Goal: Task Accomplishment & Management: Use online tool/utility

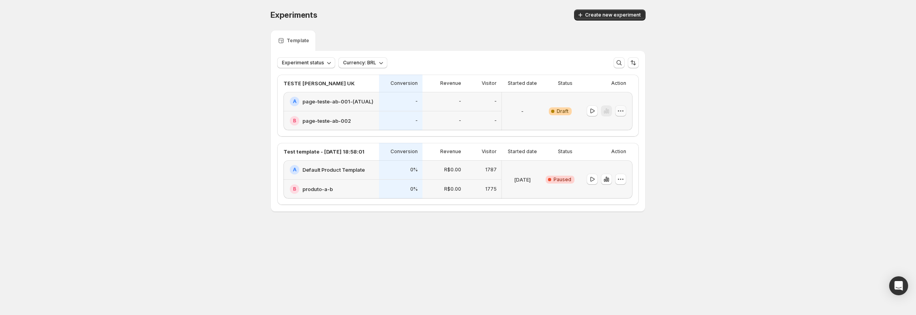
click at [621, 111] on icon "button" at bounding box center [620, 111] width 1 height 1
click at [717, 151] on div "Experiments. This page is ready Experiments Create new experiment Template Expe…" at bounding box center [458, 127] width 916 height 254
drag, startPoint x: 271, startPoint y: 17, endPoint x: 315, endPoint y: 20, distance: 43.5
click at [314, 19] on div "Experiments. This page is ready Experiments Create new experiment Template Expe…" at bounding box center [458, 127] width 394 height 254
click at [315, 20] on div "Experiments" at bounding box center [356, 14] width 172 height 11
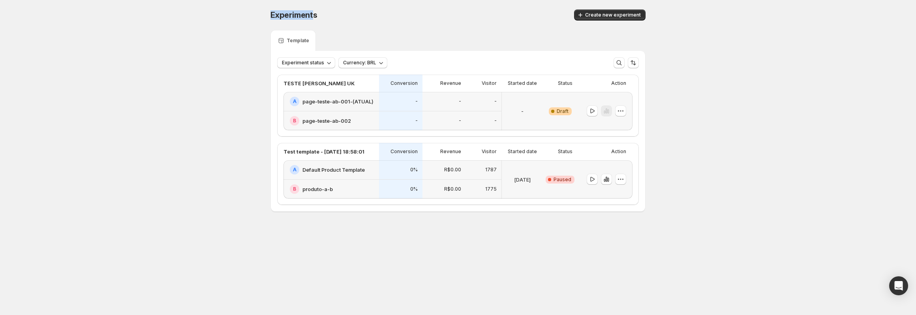
click at [267, 16] on div "Experiments. This page is ready Experiments Create new experiment Template Expe…" at bounding box center [458, 127] width 394 height 254
click at [330, 19] on div "Experiments" at bounding box center [356, 14] width 172 height 11
click at [258, 18] on div "Experiments. This page is ready Experiments Create new experiment Template Expe…" at bounding box center [458, 127] width 916 height 254
click at [258, 17] on div "Experiments. This page is ready Experiments Create new experiment Template Expe…" at bounding box center [458, 127] width 916 height 254
drag, startPoint x: 255, startPoint y: 17, endPoint x: 326, endPoint y: 20, distance: 71.1
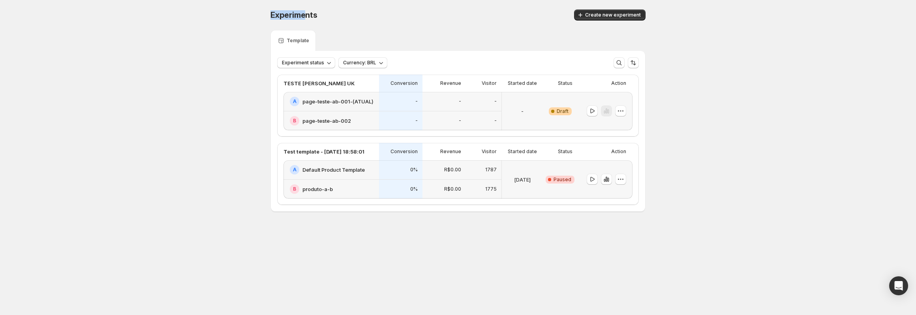
click at [326, 20] on div "Experiments. This page is ready Experiments Create new experiment Template Expe…" at bounding box center [458, 127] width 916 height 254
click at [331, 20] on div "Experiments" at bounding box center [356, 14] width 172 height 11
drag, startPoint x: 154, startPoint y: 58, endPoint x: 147, endPoint y: 62, distance: 7.8
click at [75, 33] on div "Experiments. This page is ready Experiments Create new experiment Template Expe…" at bounding box center [458, 127] width 916 height 254
click at [619, 113] on icon "button" at bounding box center [621, 111] width 8 height 8
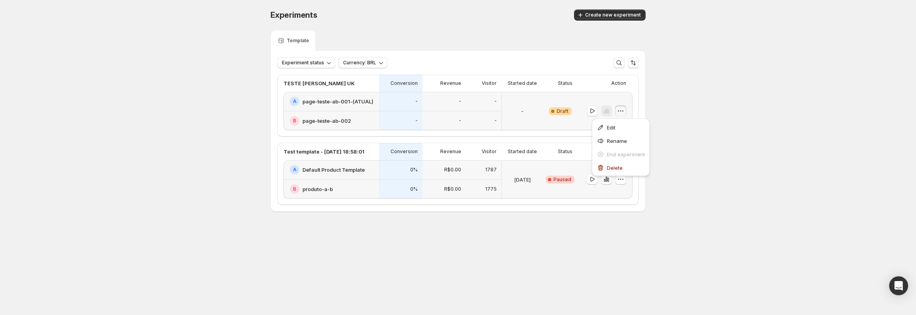
click at [657, 106] on div "Experiments. This page is ready Experiments Create new experiment Template Expe…" at bounding box center [458, 127] width 916 height 254
click at [308, 69] on div "TESTE [PERSON_NAME] UK Conversion Revenue Visitor Started date Status Action A …" at bounding box center [458, 139] width 374 height 143
click at [312, 67] on button "Experiment status" at bounding box center [306, 62] width 58 height 11
click at [317, 62] on span "Experiment status" at bounding box center [303, 63] width 42 height 6
click at [322, 83] on p "TESTE [PERSON_NAME] UK" at bounding box center [318, 83] width 71 height 8
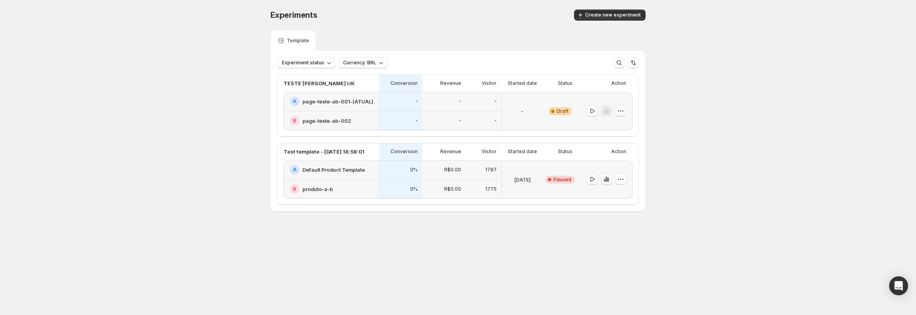
click at [619, 112] on icon "button" at bounding box center [621, 111] width 8 height 8
click at [711, 121] on div "Experiments. This page is ready Experiments Create new experiment Template Expe…" at bounding box center [458, 127] width 916 height 254
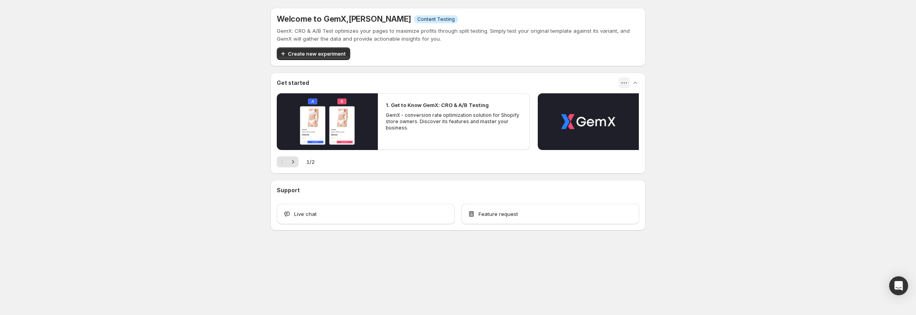
click at [627, 86] on icon "button" at bounding box center [624, 83] width 8 height 8
click at [709, 86] on div "Welcome to GemX , [PERSON_NAME] Info Content Testing GemX: CRO & A/B Test optim…" at bounding box center [458, 136] width 916 height 273
